Goal: Communication & Community: Answer question/provide support

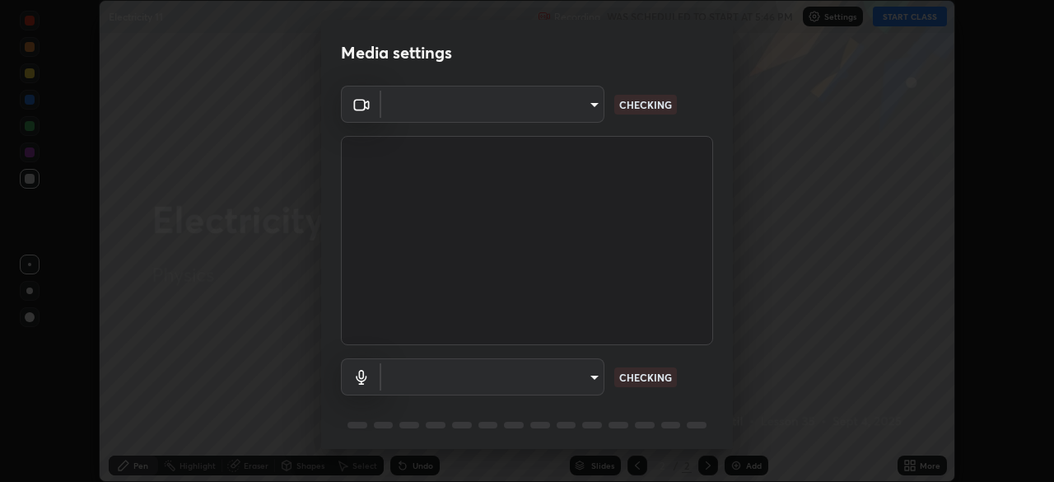
scroll to position [58, 0]
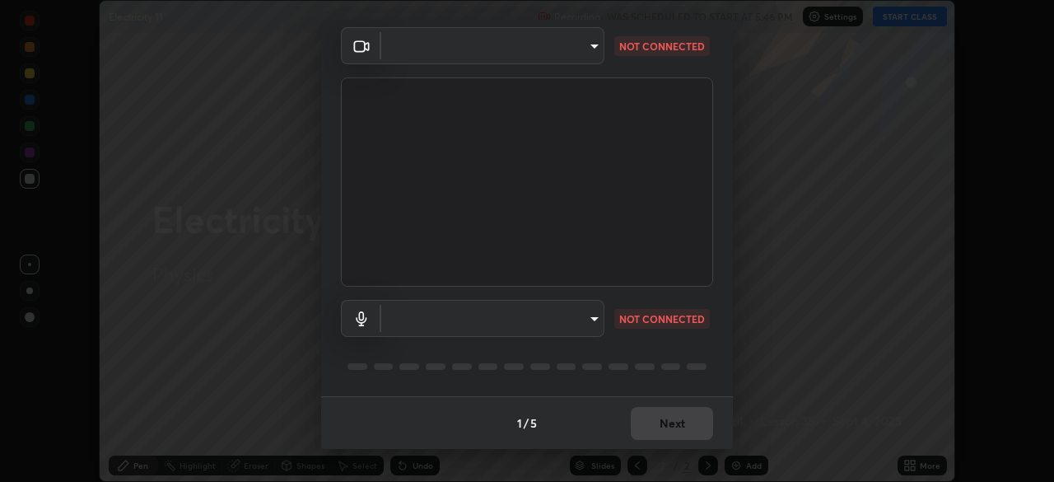
type input "6d46a3bbb121808cbb74c832f71dfccd0f2f4db2e0a8dcefa18edd627fde2ff4"
type input "542551534069d815422f2d39fde6cbae80a89d9e5025ba2982a8294de1300f8f"
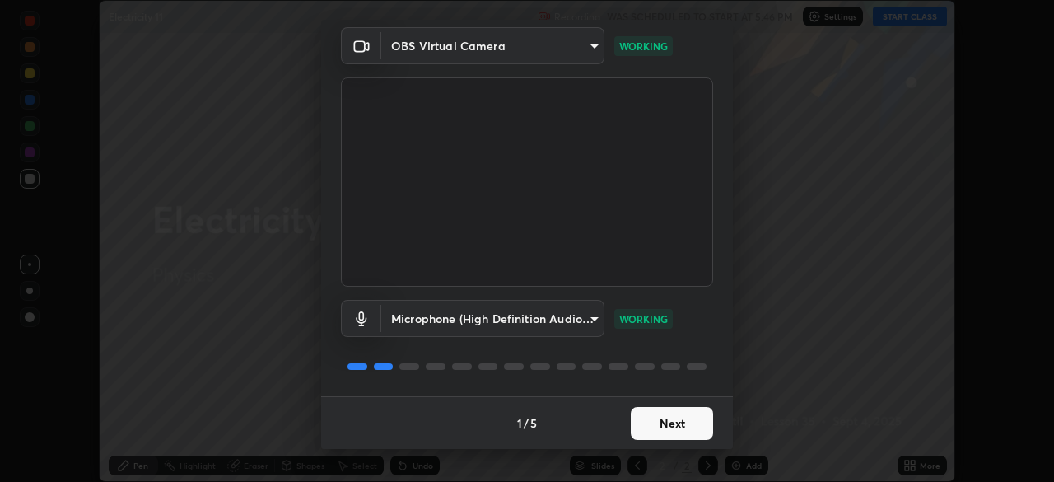
click at [686, 426] on button "Next" at bounding box center [672, 423] width 82 height 33
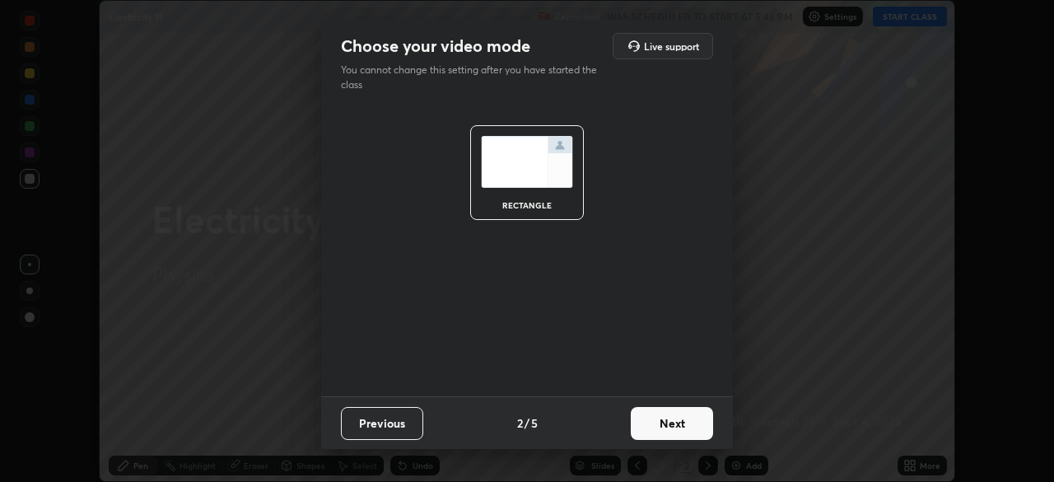
click at [700, 416] on button "Next" at bounding box center [672, 423] width 82 height 33
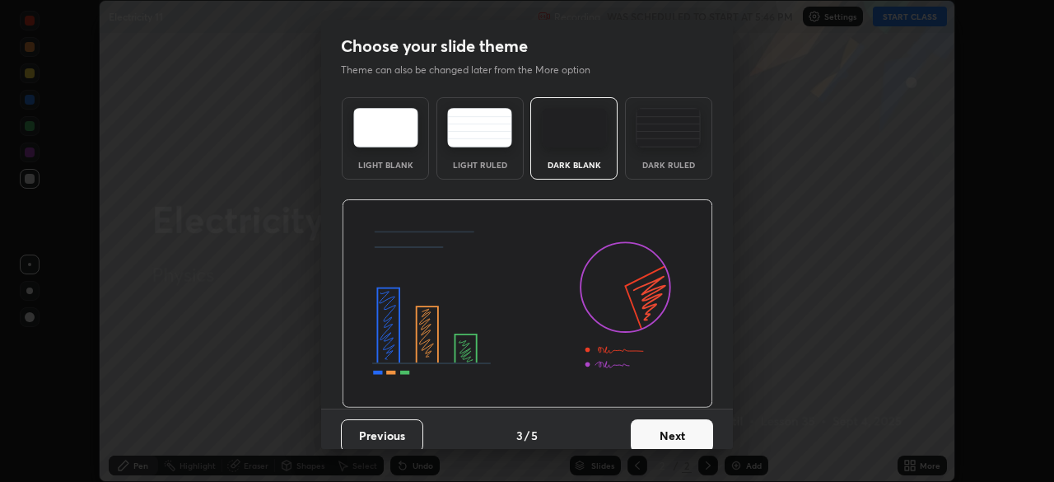
click at [684, 429] on button "Next" at bounding box center [672, 435] width 82 height 33
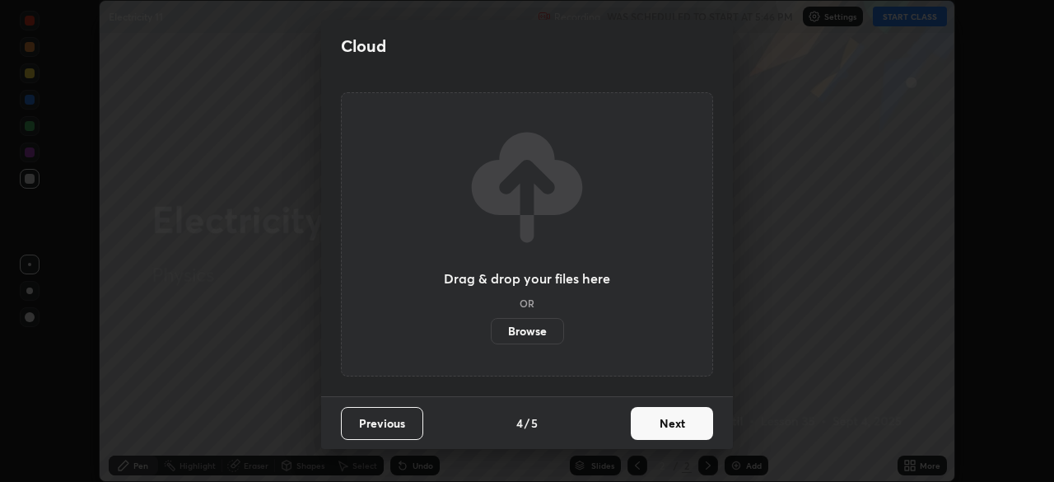
click at [692, 423] on button "Next" at bounding box center [672, 423] width 82 height 33
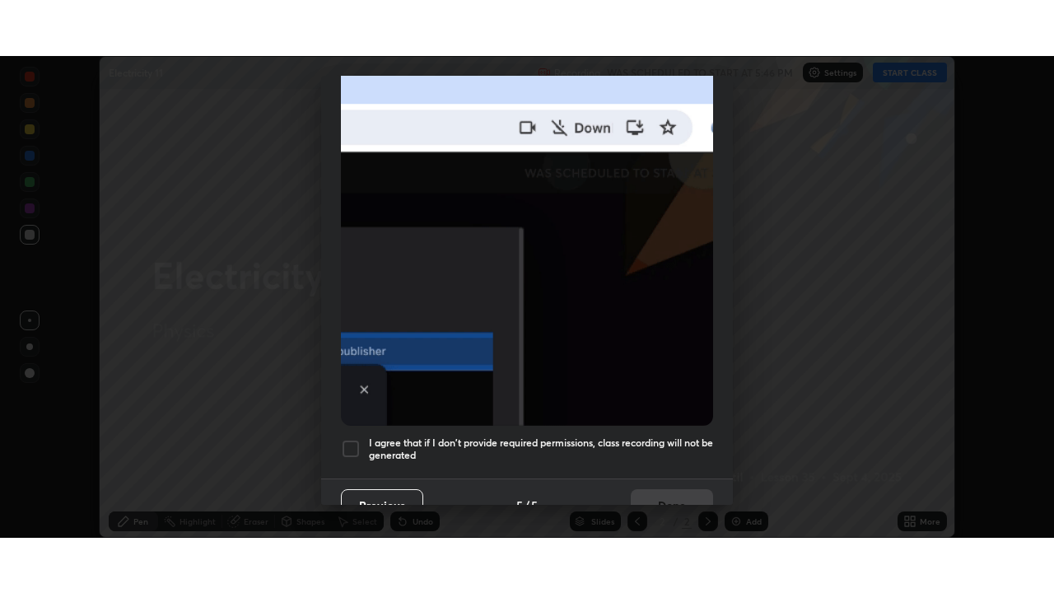
scroll to position [395, 0]
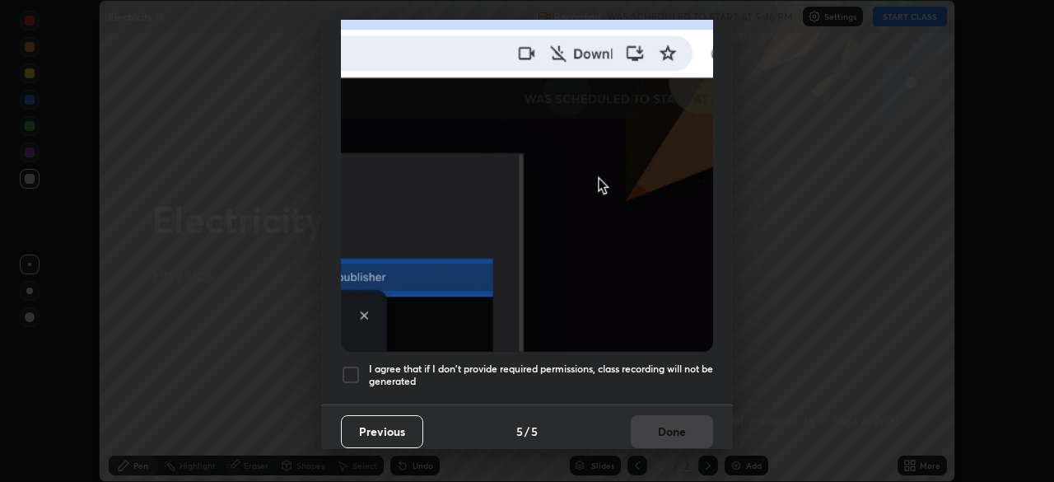
click at [355, 365] on div at bounding box center [351, 375] width 20 height 20
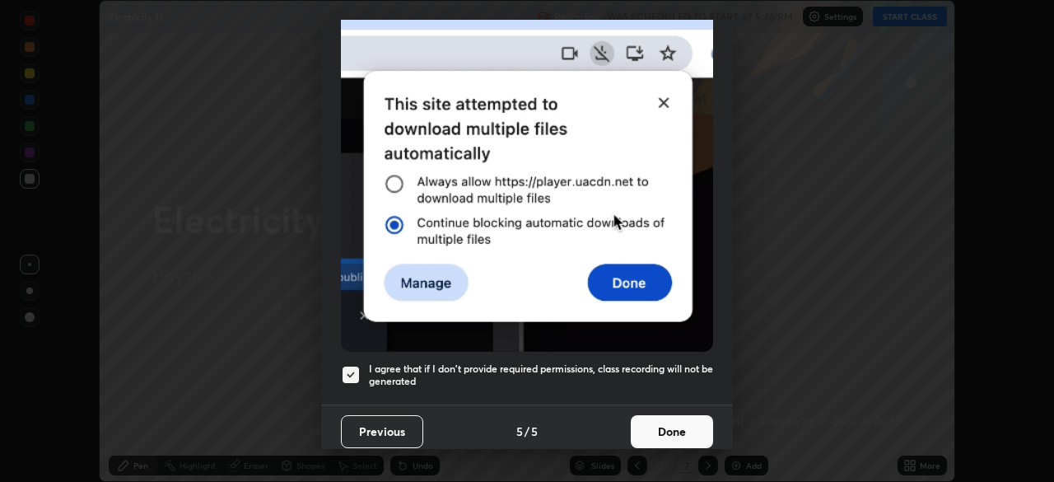
click at [685, 424] on button "Done" at bounding box center [672, 431] width 82 height 33
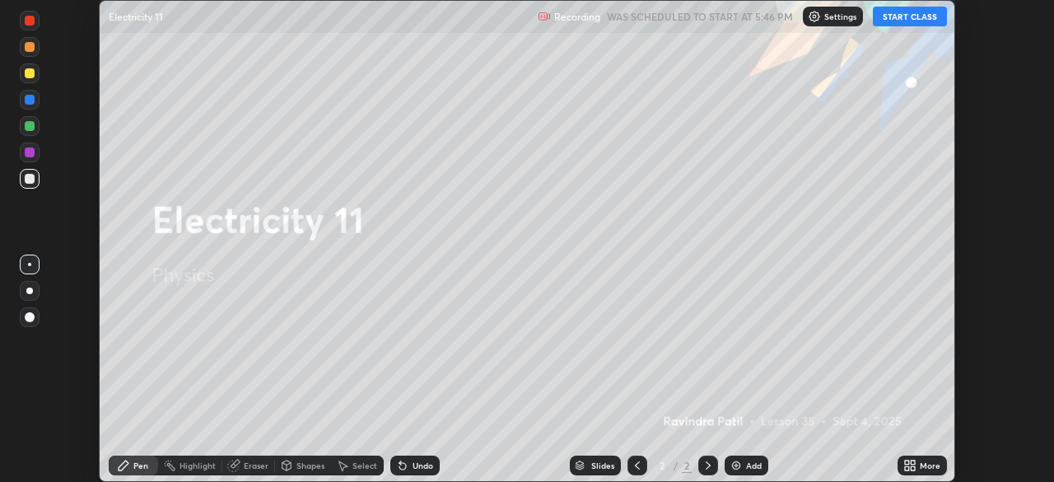
click at [933, 16] on button "START CLASS" at bounding box center [910, 17] width 74 height 20
click at [931, 469] on div "More" at bounding box center [930, 465] width 21 height 8
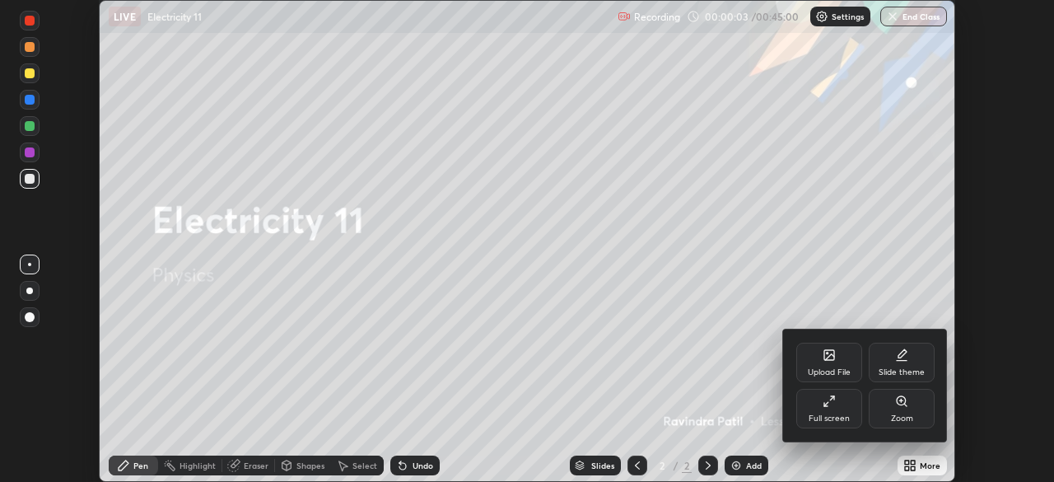
click at [843, 406] on div "Full screen" at bounding box center [829, 409] width 66 height 40
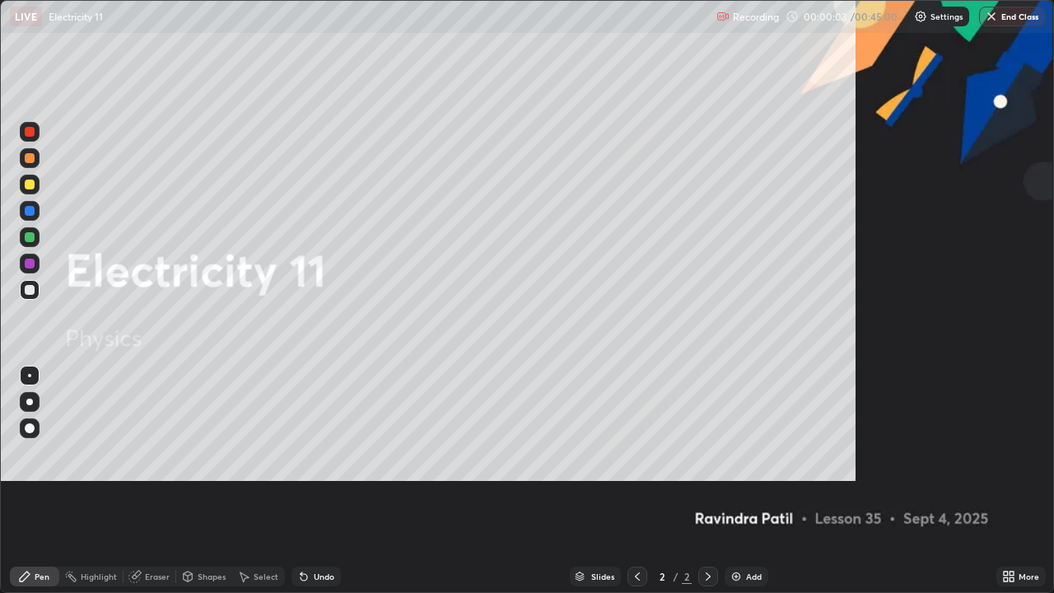
scroll to position [593, 1054]
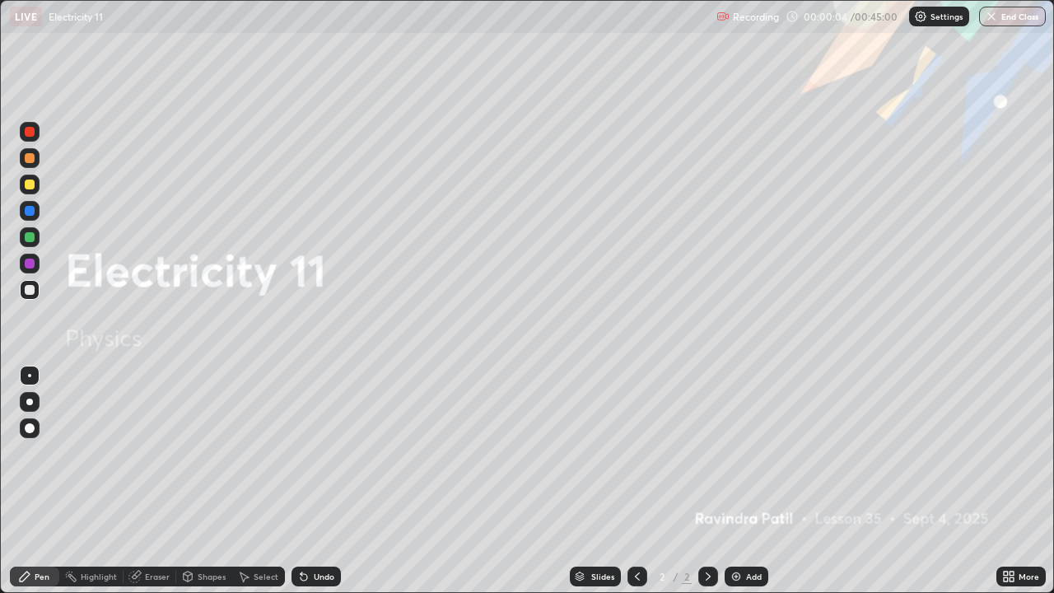
click at [753, 481] on div "Add" at bounding box center [754, 576] width 16 height 8
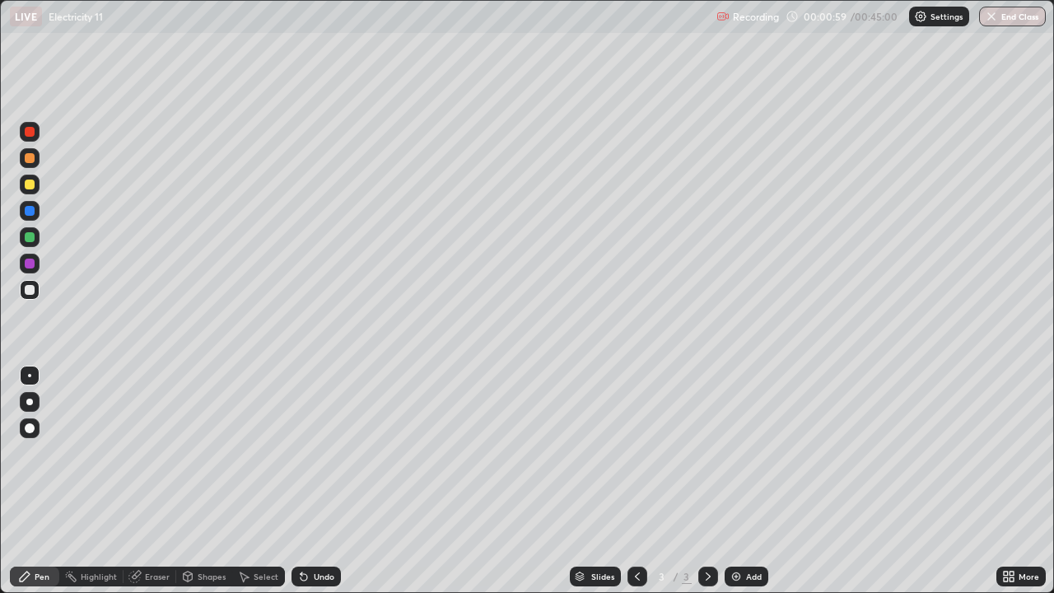
click at [32, 186] on div at bounding box center [30, 185] width 10 height 10
click at [158, 481] on div "Eraser" at bounding box center [157, 576] width 25 height 8
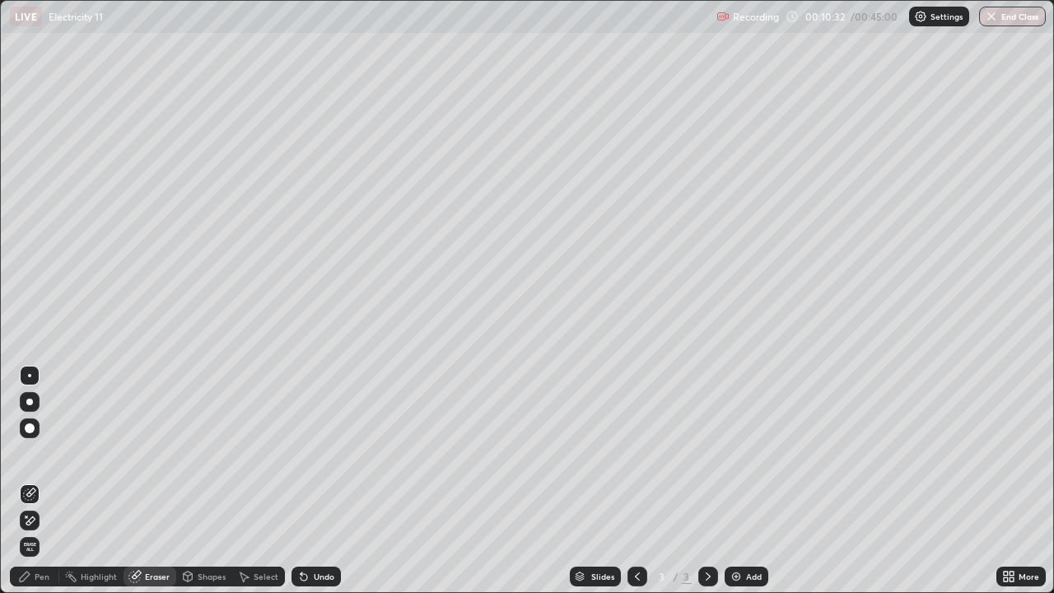
click at [32, 481] on div "Pen" at bounding box center [34, 577] width 49 height 20
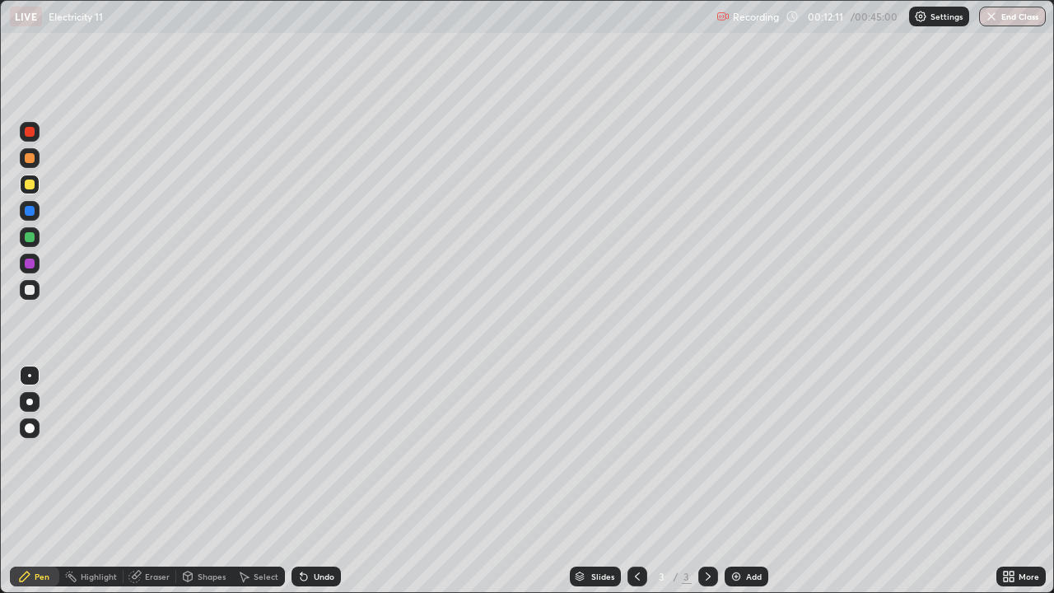
click at [750, 481] on div "Add" at bounding box center [754, 576] width 16 height 8
click at [317, 481] on div "Undo" at bounding box center [324, 576] width 21 height 8
click at [319, 481] on div "Undo" at bounding box center [324, 576] width 21 height 8
click at [318, 481] on div "Undo" at bounding box center [324, 576] width 21 height 8
click at [316, 481] on div "Undo" at bounding box center [324, 576] width 21 height 8
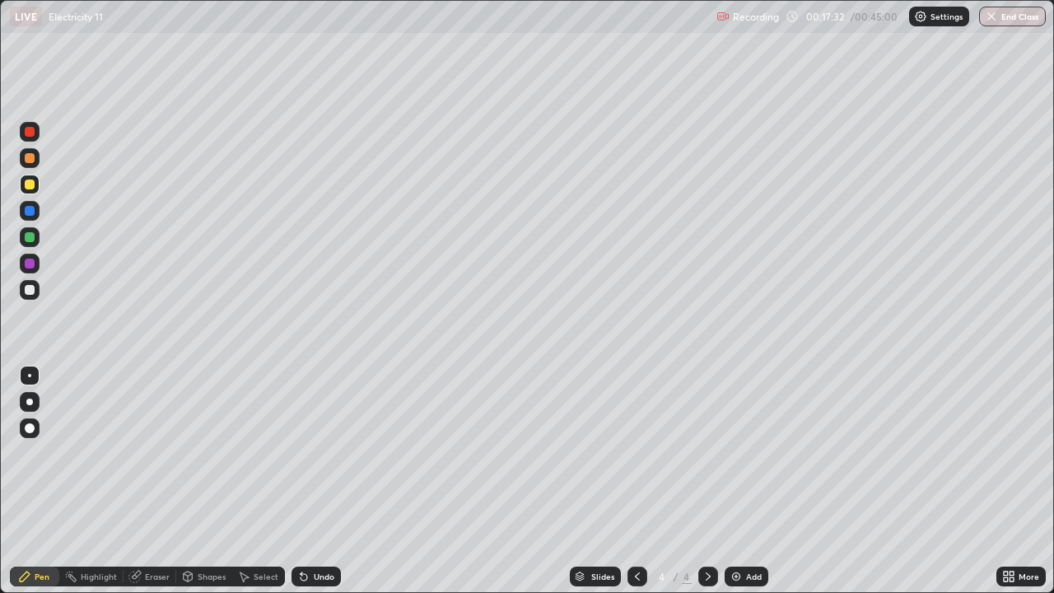
click at [315, 481] on div "Undo" at bounding box center [324, 576] width 21 height 8
click at [311, 481] on div "Undo" at bounding box center [316, 577] width 49 height 20
click at [751, 481] on div "Add" at bounding box center [754, 576] width 16 height 8
click at [635, 481] on icon at bounding box center [637, 576] width 13 height 13
click at [318, 481] on div "Undo" at bounding box center [324, 576] width 21 height 8
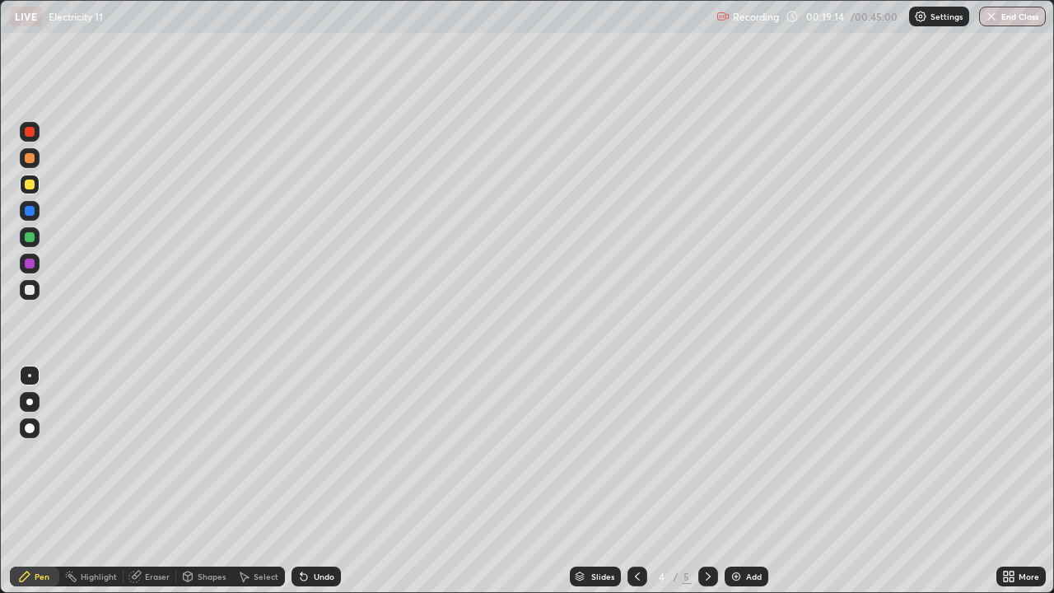
click at [319, 481] on div "Undo" at bounding box center [316, 577] width 49 height 20
click at [311, 481] on div "Undo" at bounding box center [316, 577] width 49 height 20
click at [21, 264] on div at bounding box center [30, 264] width 20 height 20
click at [754, 481] on div "Add" at bounding box center [754, 576] width 16 height 8
click at [29, 239] on div at bounding box center [30, 237] width 10 height 10
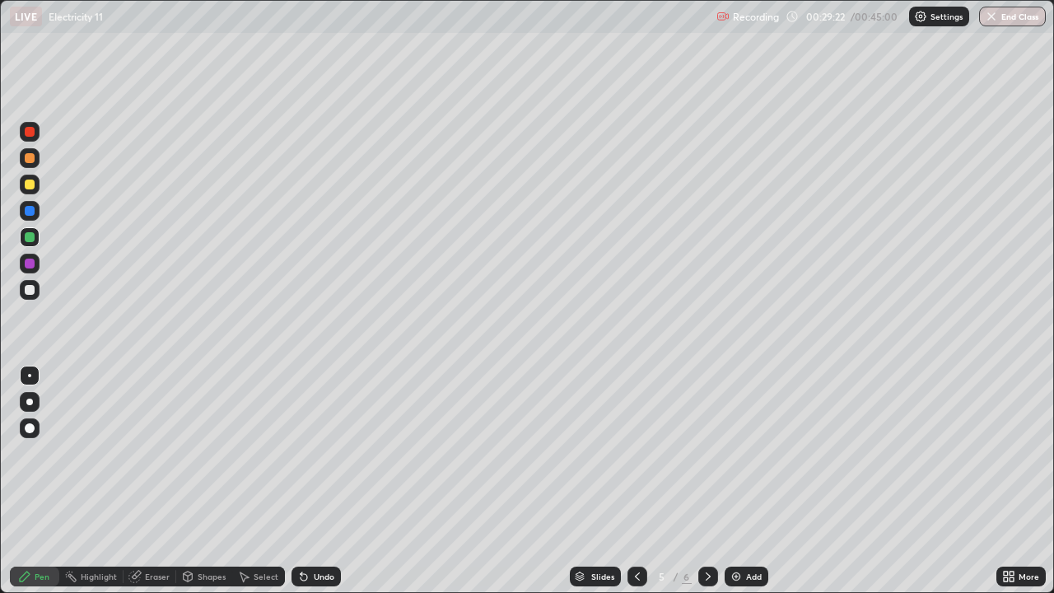
click at [171, 481] on div "Eraser" at bounding box center [150, 577] width 53 height 20
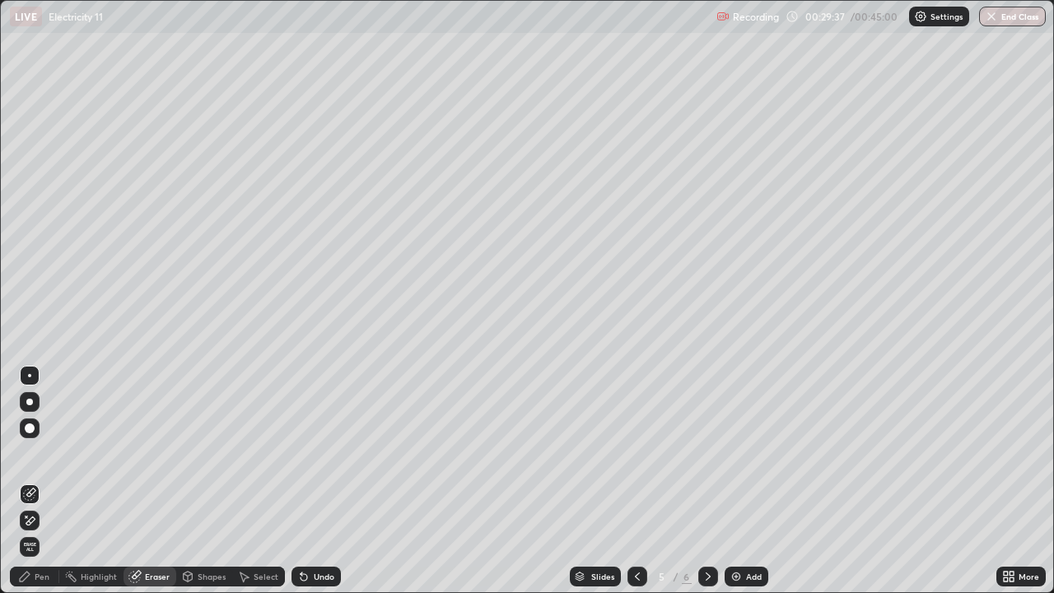
click at [50, 481] on div "Pen" at bounding box center [34, 577] width 49 height 20
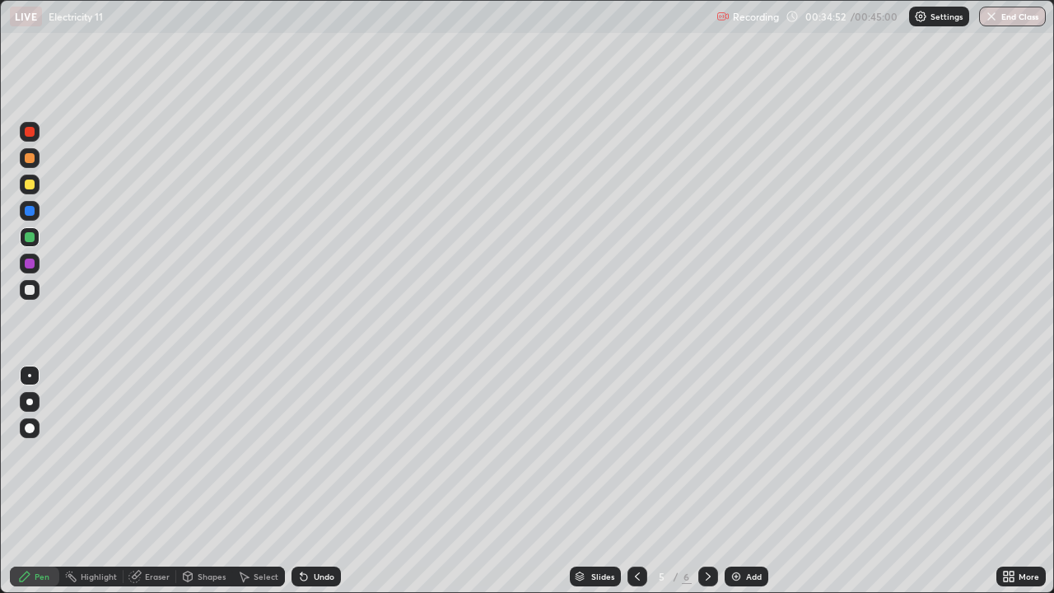
click at [748, 481] on div "Add" at bounding box center [754, 576] width 16 height 8
click at [323, 481] on div "Undo" at bounding box center [316, 577] width 49 height 20
click at [314, 481] on div "Undo" at bounding box center [324, 576] width 21 height 8
click at [1003, 20] on button "End Class" at bounding box center [1013, 17] width 65 height 20
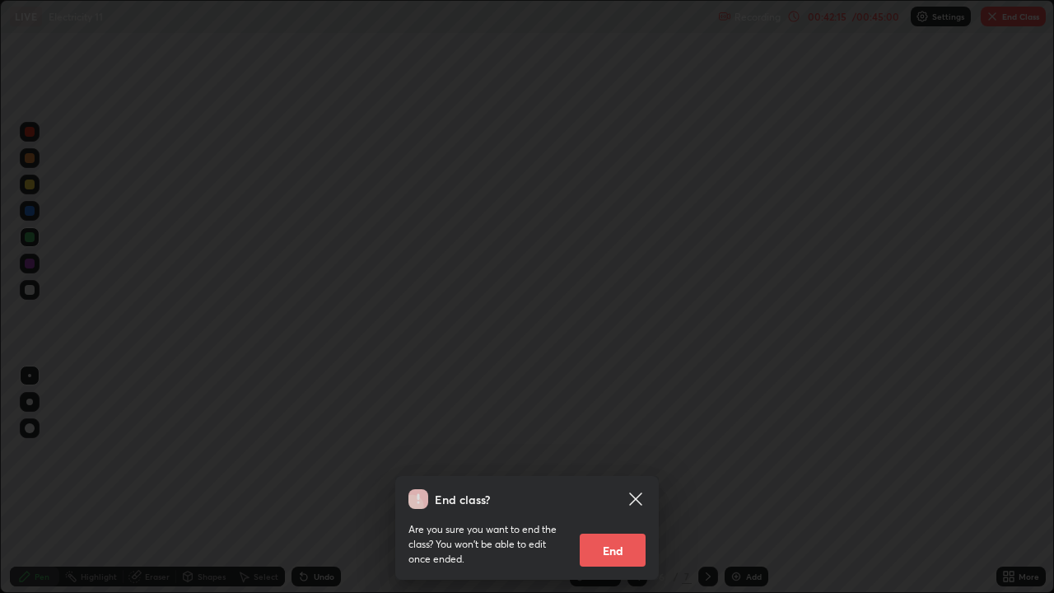
click at [633, 481] on button "End" at bounding box center [613, 550] width 66 height 33
